Goal: Navigation & Orientation: Find specific page/section

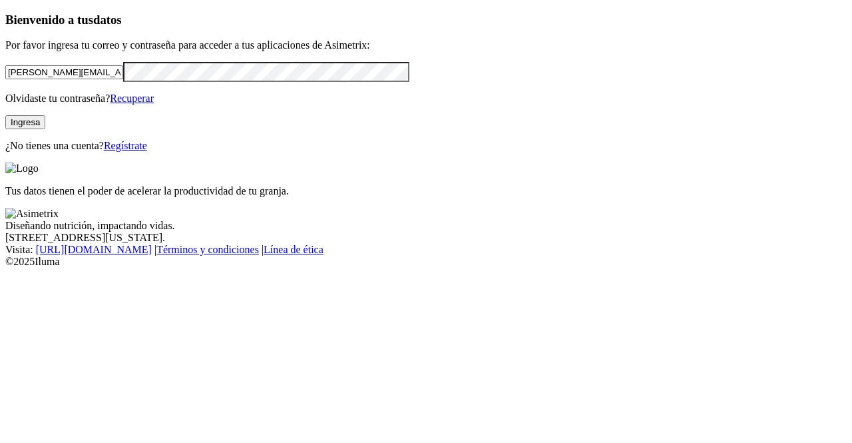
click at [45, 129] on button "Ingresa" at bounding box center [25, 122] width 40 height 14
